Goal: Submit feedback/report problem

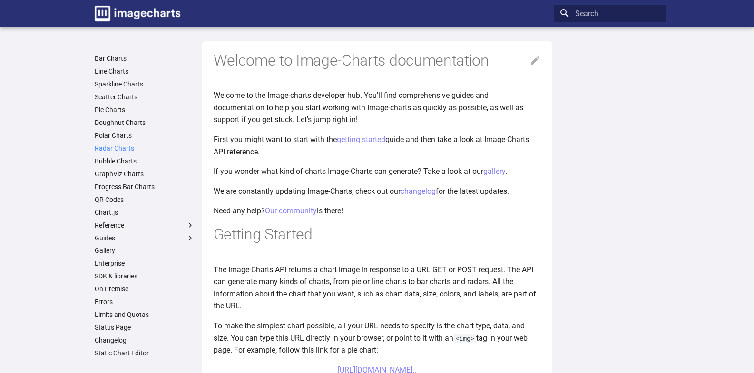
scroll to position [48, 0]
click at [124, 221] on label "Reference" at bounding box center [145, 225] width 100 height 9
click at [0, 0] on input "Reference" at bounding box center [0, 0] width 0 height 0
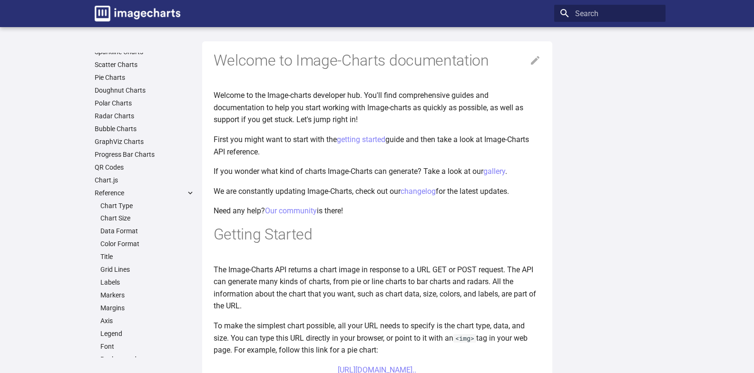
scroll to position [95, 0]
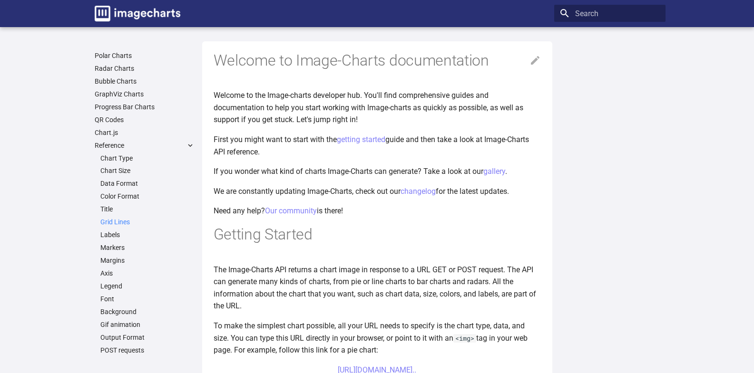
click at [100, 226] on link "Grid Lines" at bounding box center [147, 222] width 94 height 9
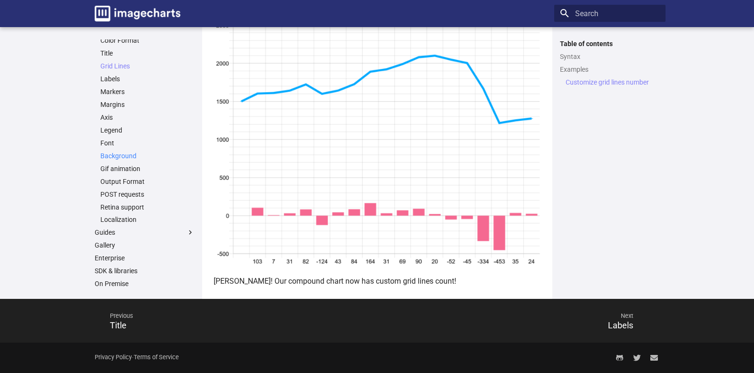
scroll to position [285, 0]
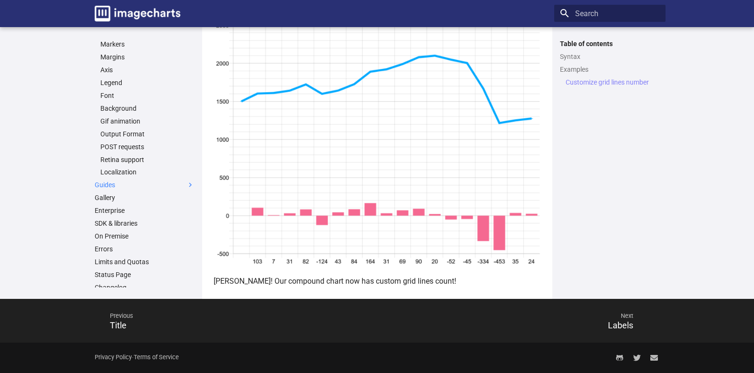
click at [120, 190] on label "Guides" at bounding box center [145, 185] width 100 height 9
click at [0, 0] on input "Guides" at bounding box center [0, 0] width 0 height 0
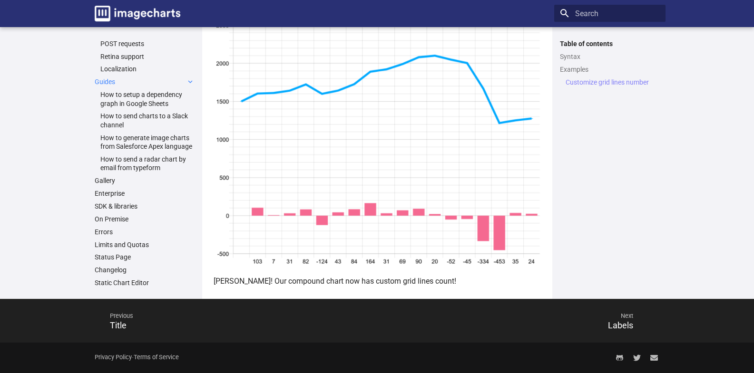
scroll to position [462, 0]
click at [107, 202] on link "SDK & libraries" at bounding box center [145, 206] width 100 height 9
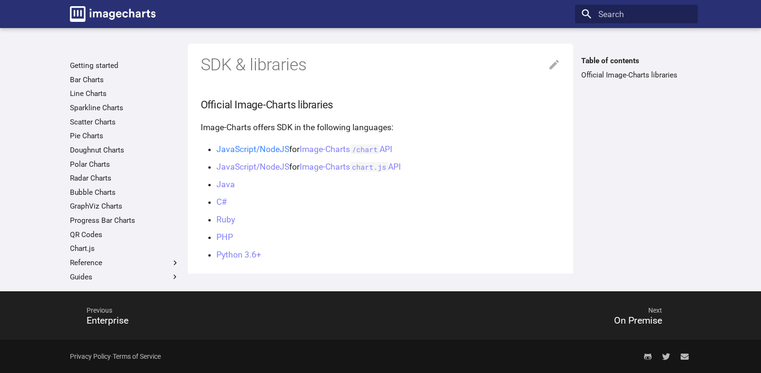
click at [222, 153] on link "JavaScript/NodeJS" at bounding box center [252, 150] width 73 height 10
click at [239, 148] on link "JavaScript/NodeJS" at bounding box center [252, 150] width 73 height 10
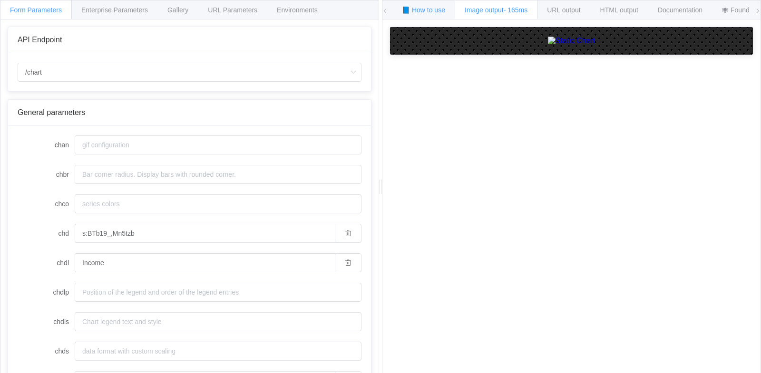
click at [437, 10] on span "📘 How to use" at bounding box center [423, 10] width 43 height 8
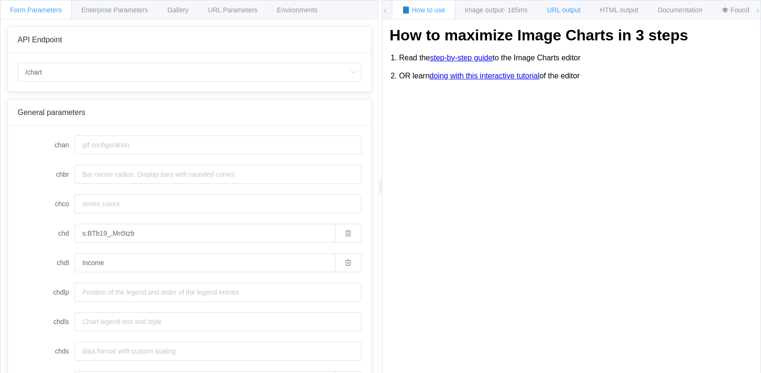
click at [572, 8] on span "URL output" at bounding box center [563, 10] width 33 height 8
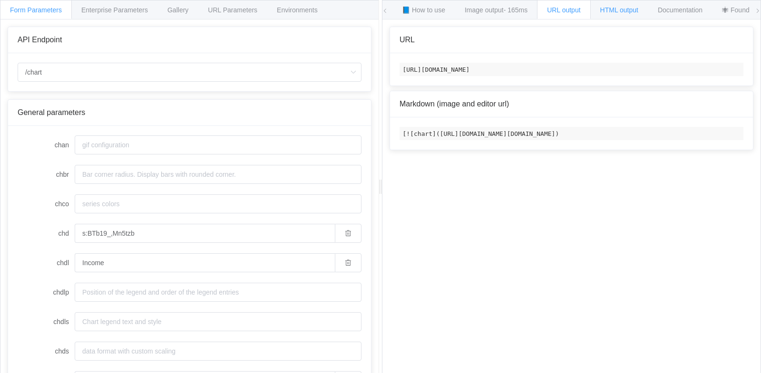
click at [605, 10] on span "HTML output" at bounding box center [619, 10] width 38 height 8
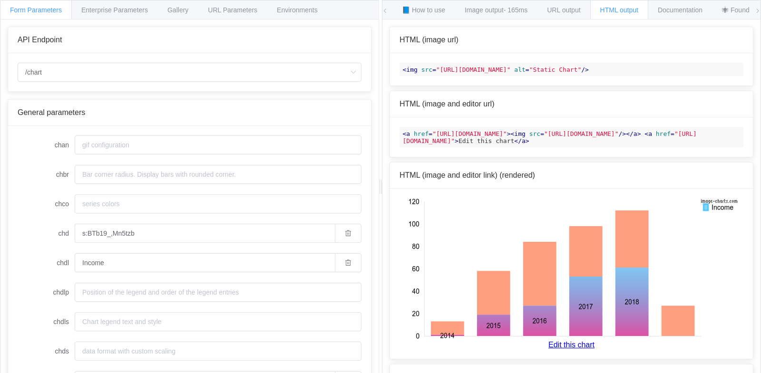
click at [511, 73] on span ""https://image-charts.com/chart?chd=s%3ABTb19_%2CMn5tzb&chdl=Income&chf=b0%2Clg…" at bounding box center [473, 69] width 75 height 7
click at [682, 10] on span "Documentation" at bounding box center [680, 10] width 45 height 8
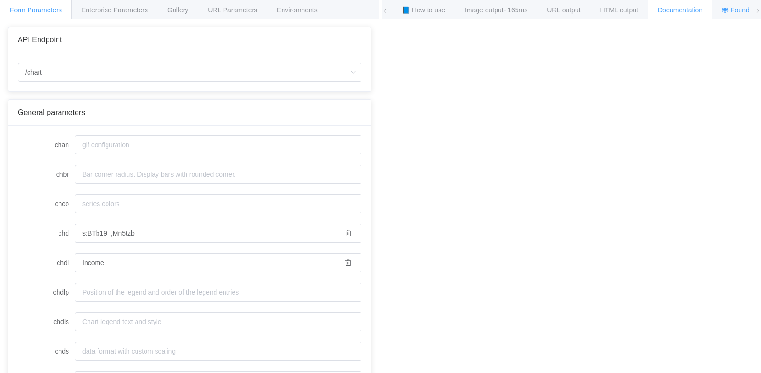
click at [735, 12] on span "🕷 Found a bug? Send a feedback!" at bounding box center [773, 10] width 103 height 8
